Goal: Task Accomplishment & Management: Use online tool/utility

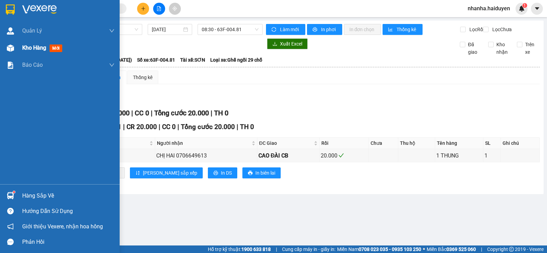
click at [10, 44] on div at bounding box center [10, 48] width 12 height 12
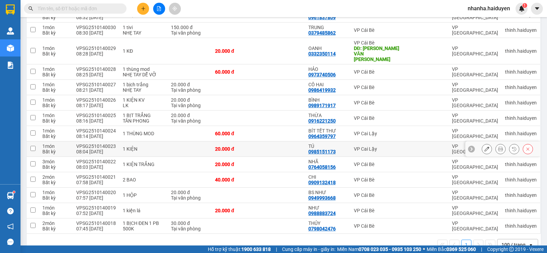
scroll to position [247, 0]
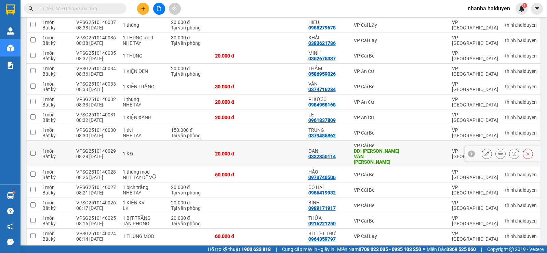
drag, startPoint x: 273, startPoint y: 139, endPoint x: 272, endPoint y: 135, distance: 4.7
click at [273, 141] on td at bounding box center [281, 154] width 47 height 26
checkbox input "true"
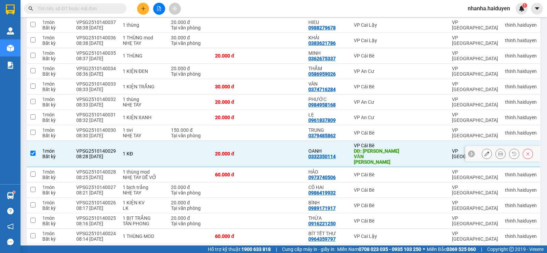
scroll to position [76, 0]
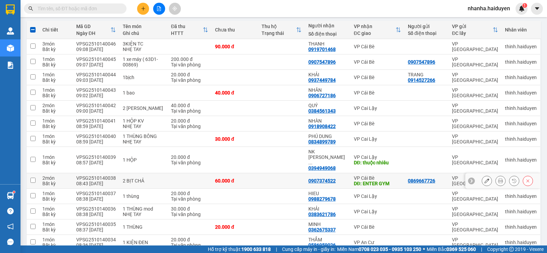
click at [267, 173] on td at bounding box center [281, 180] width 47 height 15
checkbox input "true"
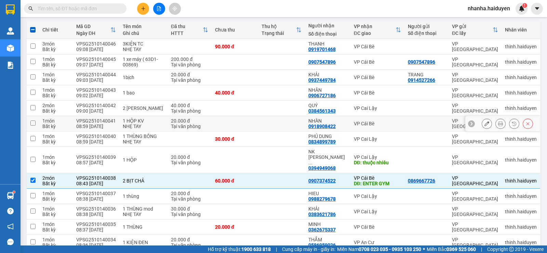
scroll to position [0, 0]
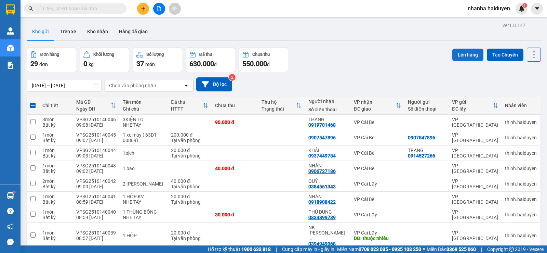
click at [464, 52] on button "Lên hàng" at bounding box center [468, 55] width 31 height 12
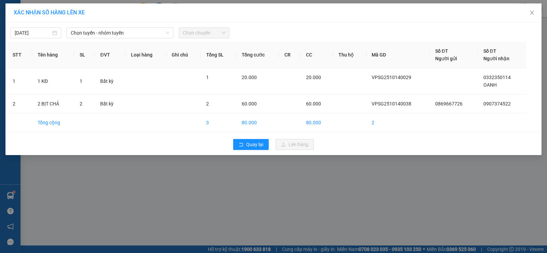
drag, startPoint x: 110, startPoint y: 34, endPoint x: 115, endPoint y: 39, distance: 7.1
click at [111, 34] on span "Chọn tuyến - nhóm tuyến" at bounding box center [120, 33] width 99 height 10
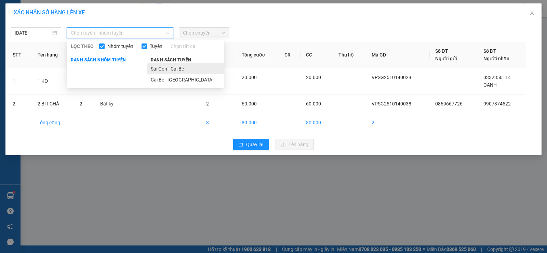
click at [181, 71] on li "Sài Gòn - Cái Bè" at bounding box center [185, 68] width 77 height 11
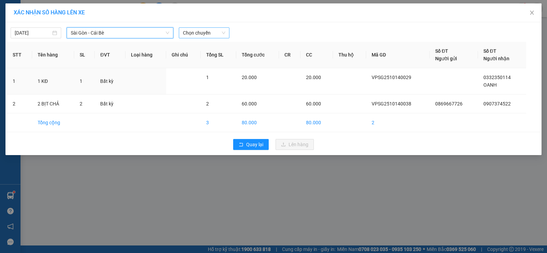
click at [214, 28] on span "Chọn chuyến" at bounding box center [204, 33] width 42 height 10
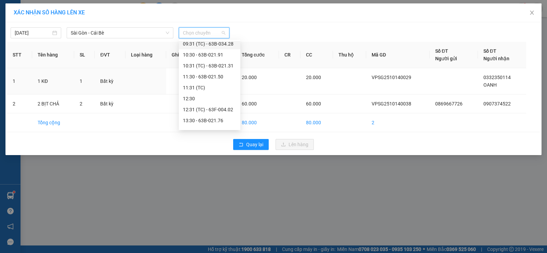
scroll to position [34, 0]
click at [219, 70] on div "09:30 - 63F-004.64" at bounding box center [209, 67] width 53 height 8
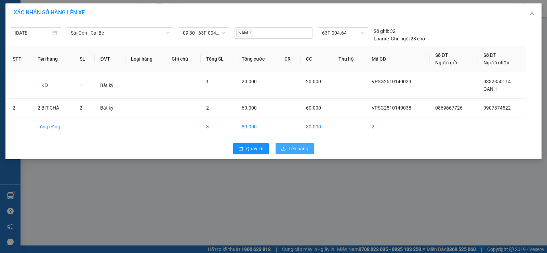
drag, startPoint x: 284, startPoint y: 146, endPoint x: 282, endPoint y: 142, distance: 4.3
click at [285, 146] on icon "upload" at bounding box center [283, 148] width 5 height 5
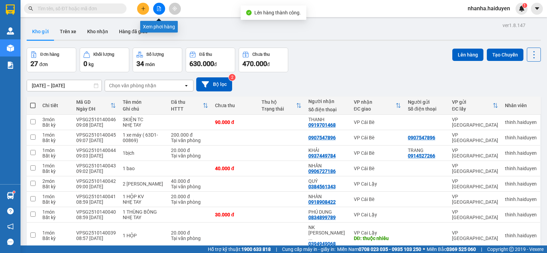
click at [161, 8] on button at bounding box center [159, 9] width 12 height 12
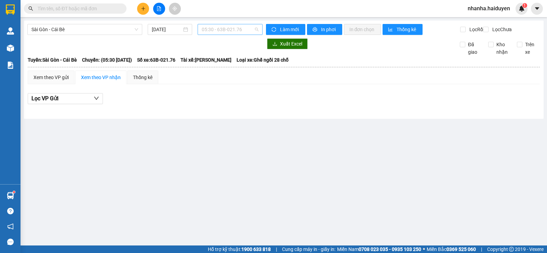
click at [230, 29] on span "05:30 - 63B-021.76" at bounding box center [230, 29] width 56 height 10
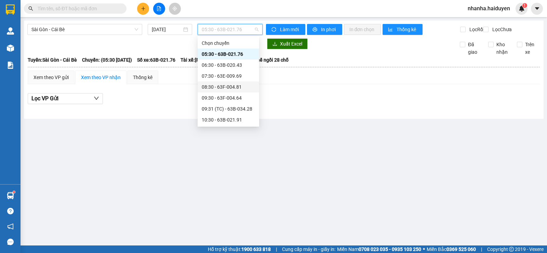
scroll to position [68, 0]
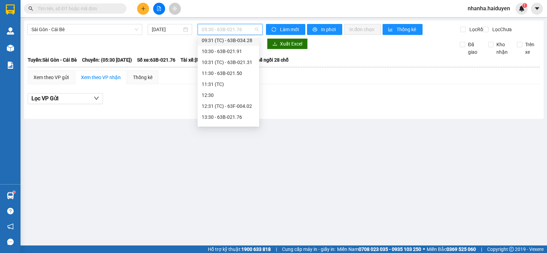
click at [241, 42] on div "09:31 (TC) - 63B-034.28" at bounding box center [228, 41] width 53 height 8
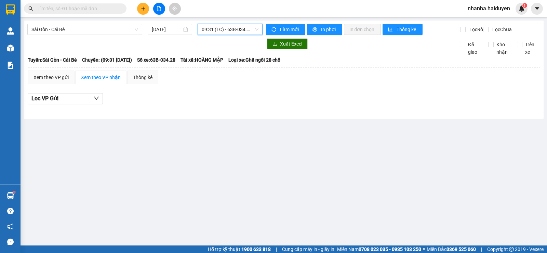
click at [241, 27] on span "09:31 (TC) - 63B-034.28" at bounding box center [230, 29] width 56 height 10
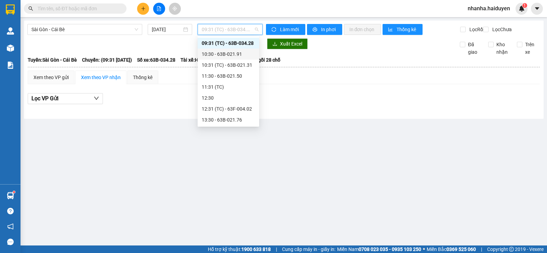
scroll to position [31, 0]
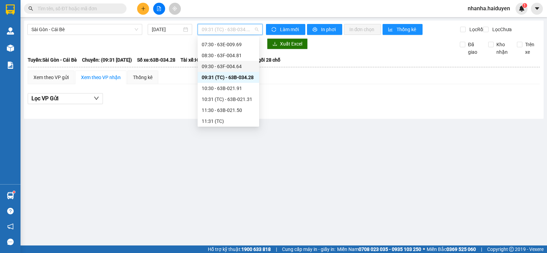
click at [239, 67] on div "09:30 - 63F-004.64" at bounding box center [228, 67] width 53 height 8
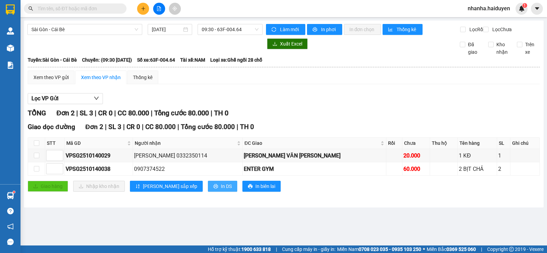
click at [213, 189] on span "printer" at bounding box center [215, 186] width 5 height 5
click at [292, 81] on div "Xem theo VP gửi Xem theo VP nhận Thống kê" at bounding box center [284, 77] width 512 height 14
click at [37, 146] on input "checkbox" at bounding box center [36, 142] width 5 height 5
checkbox input "true"
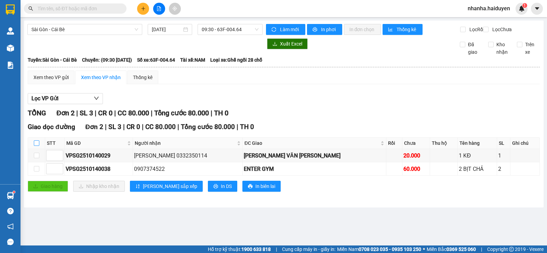
checkbox input "true"
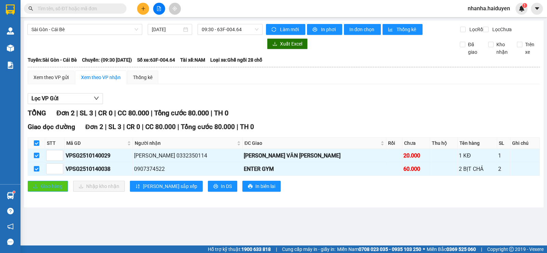
click at [47, 190] on span "Giao hàng" at bounding box center [52, 186] width 22 height 8
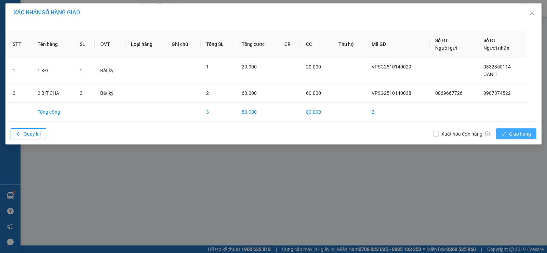
click at [518, 137] on span "Giao hàng" at bounding box center [520, 134] width 22 height 8
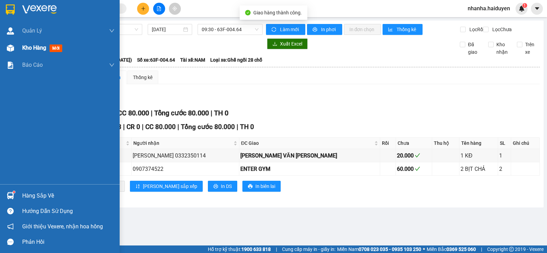
click at [12, 50] on img at bounding box center [10, 47] width 7 height 7
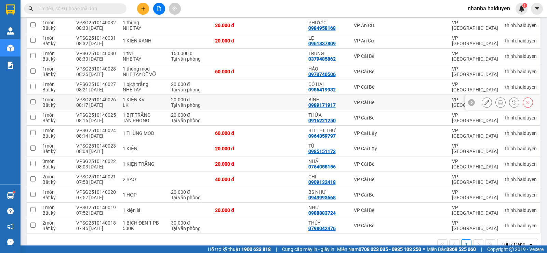
scroll to position [313, 0]
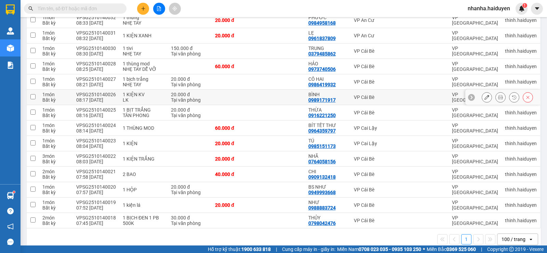
click at [321, 97] on div "0989171917" at bounding box center [322, 99] width 27 height 5
click at [322, 93] on td "BÌNH 0989171917" at bounding box center [327, 97] width 45 height 15
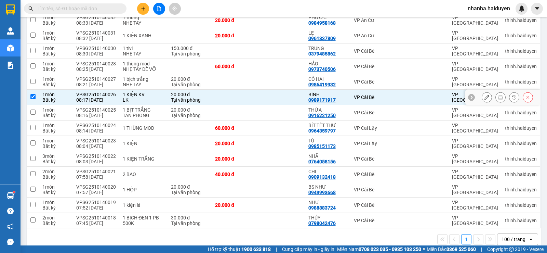
click at [322, 93] on td "BÌNH 0989171917" at bounding box center [327, 97] width 45 height 15
checkbox input "false"
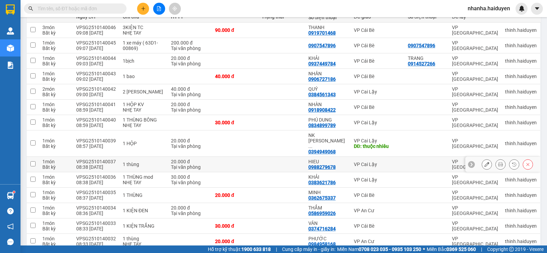
click at [449, 157] on td "VP [GEOGRAPHIC_DATA]" at bounding box center [475, 164] width 53 height 15
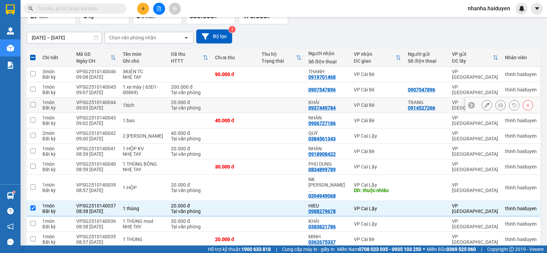
scroll to position [58, 0]
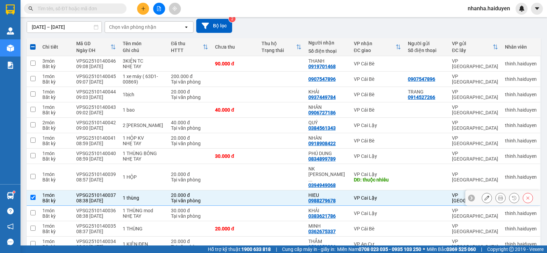
drag, startPoint x: 448, startPoint y: 155, endPoint x: 278, endPoint y: 186, distance: 172.8
click at [278, 190] on td at bounding box center [281, 197] width 47 height 15
checkbox input "false"
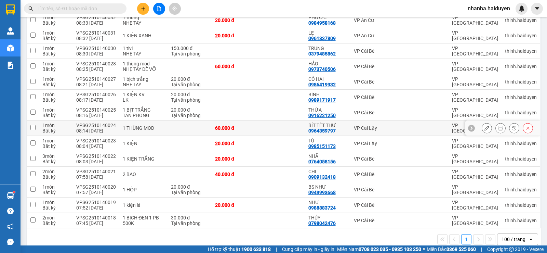
scroll to position [142, 0]
